Goal: Task Accomplishment & Management: Manage account settings

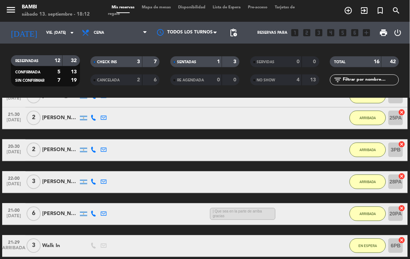
scroll to position [242, 0]
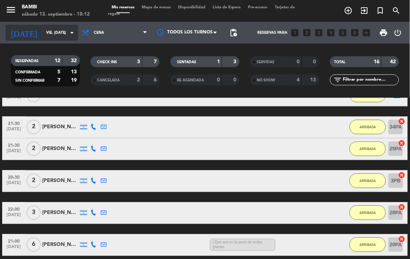
click at [45, 32] on input "vie. [DATE]" at bounding box center [69, 33] width 53 height 12
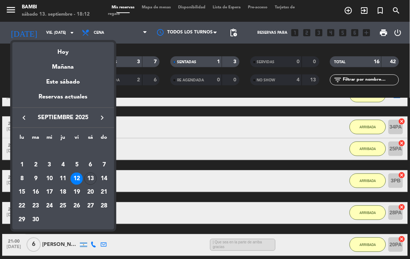
click at [78, 174] on div "12" at bounding box center [77, 179] width 12 height 12
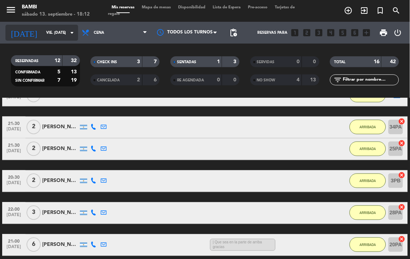
click at [59, 33] on input "vie. [DATE]" at bounding box center [69, 33] width 53 height 12
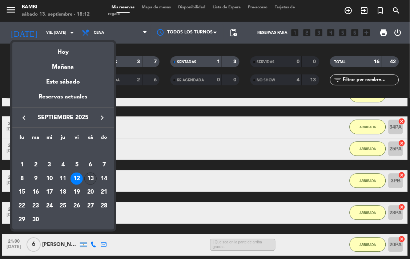
click at [89, 175] on div "13" at bounding box center [90, 179] width 12 height 12
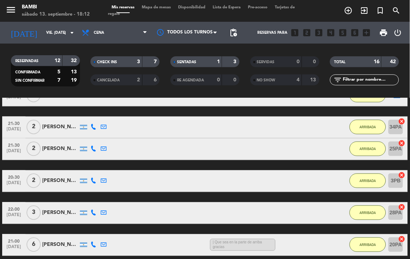
type input "sáb. [DATE]"
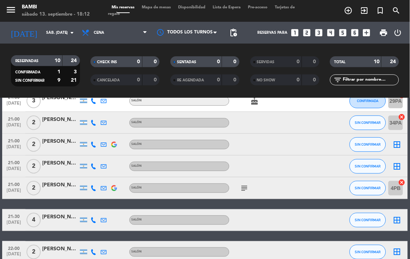
scroll to position [56, 0]
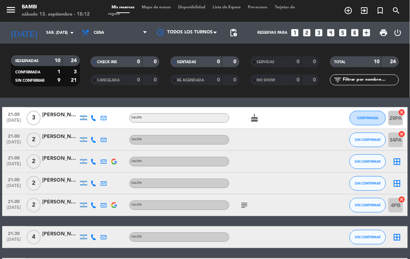
click at [67, 161] on div "[PERSON_NAME]" at bounding box center [60, 159] width 36 height 8
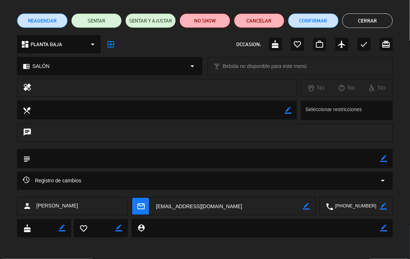
scroll to position [52, 0]
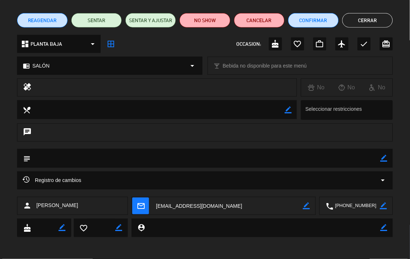
click at [364, 15] on button "Cerrar" at bounding box center [368, 20] width 51 height 15
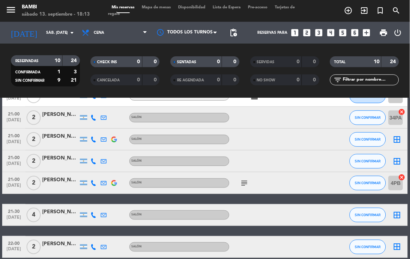
scroll to position [97, 0]
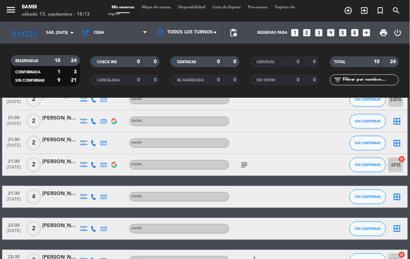
click at [60, 120] on div "[PERSON_NAME]" at bounding box center [60, 118] width 36 height 8
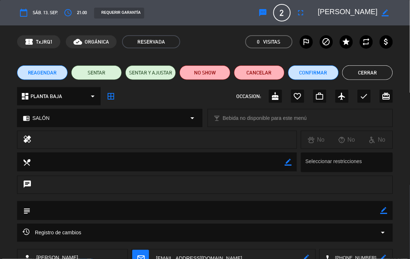
click at [381, 70] on button "Cerrar" at bounding box center [368, 72] width 51 height 15
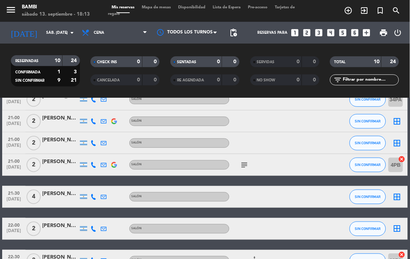
click at [304, 119] on div at bounding box center [301, 121] width 20 height 21
click at [49, 118] on div "[PERSON_NAME]" at bounding box center [60, 118] width 36 height 8
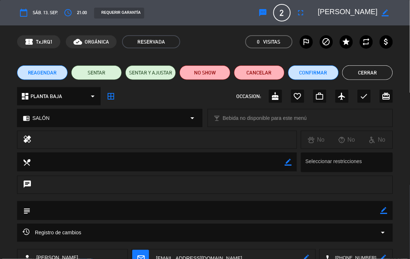
scroll to position [40, 0]
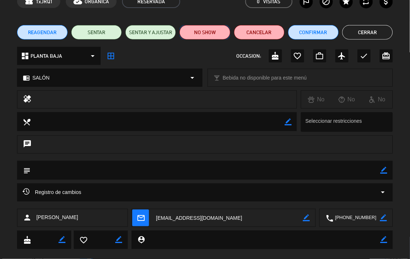
click at [205, 31] on button "NO SHOW" at bounding box center [205, 32] width 51 height 15
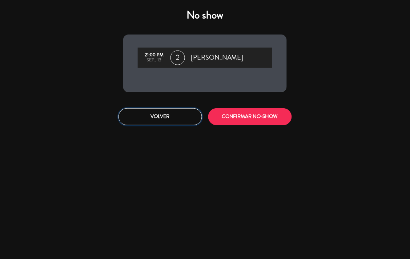
click at [157, 115] on button "Volver" at bounding box center [161, 116] width 84 height 17
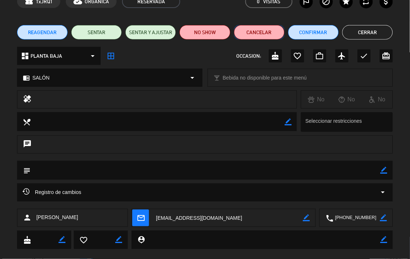
click at [273, 29] on button "Cancelar" at bounding box center [259, 32] width 51 height 15
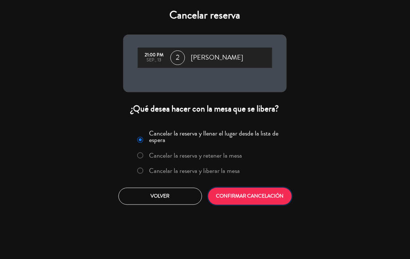
click at [241, 192] on button "CONFIRMAR CANCELACIÓN" at bounding box center [250, 196] width 84 height 17
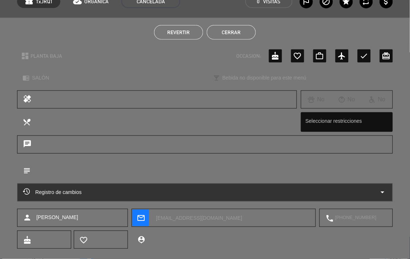
click at [236, 30] on button "Cerrar" at bounding box center [231, 32] width 49 height 15
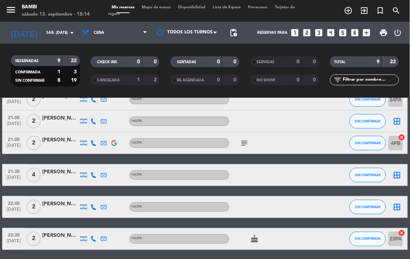
scroll to position [0, 0]
